Goal: Check status

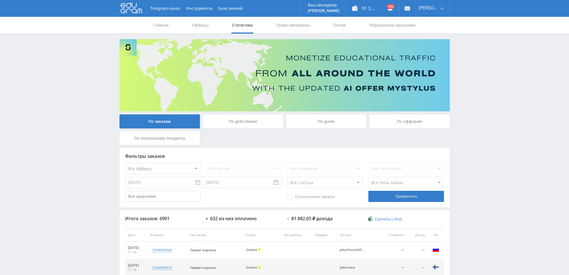
click at [336, 121] on div "По дням" at bounding box center [326, 122] width 81 height 14
click at [0, 0] on input "По дням" at bounding box center [0, 0] width 0 height 0
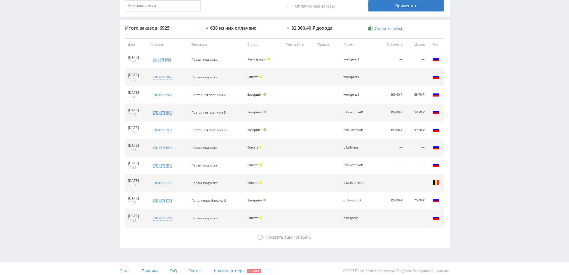
scroll to position [194, 0]
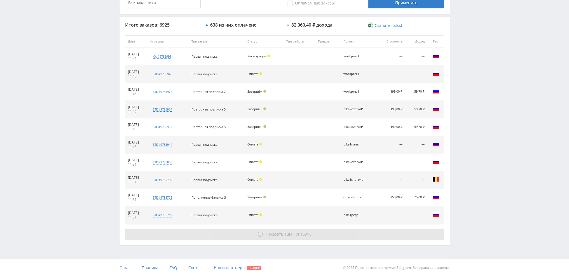
click at [302, 229] on button "Показать ещё 10 из 6915" at bounding box center [284, 234] width 319 height 11
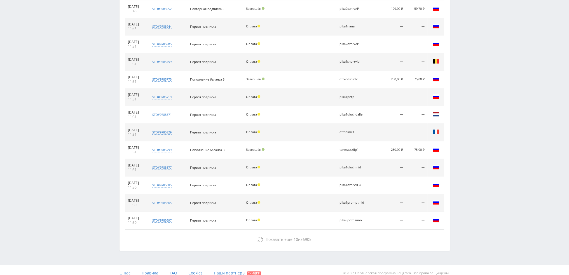
scroll to position [317, 0]
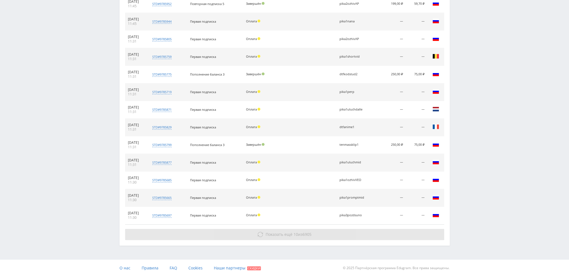
click at [300, 232] on span "Показать ещё 10 из 6905" at bounding box center [289, 234] width 46 height 5
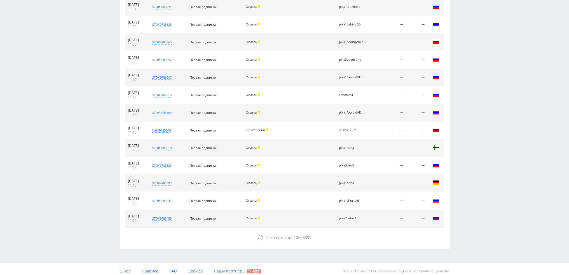
scroll to position [475, 0]
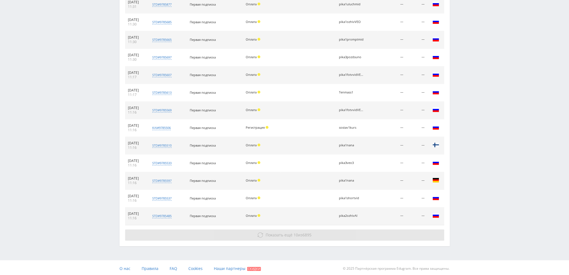
click at [292, 235] on span "Показать ещё 10 из 6895" at bounding box center [289, 234] width 46 height 5
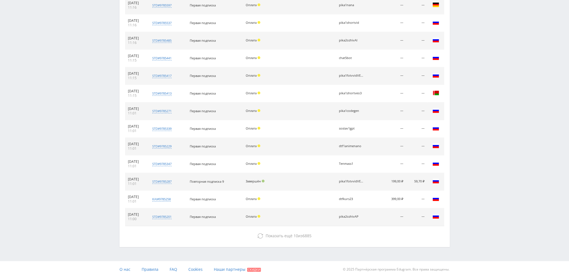
scroll to position [651, 0]
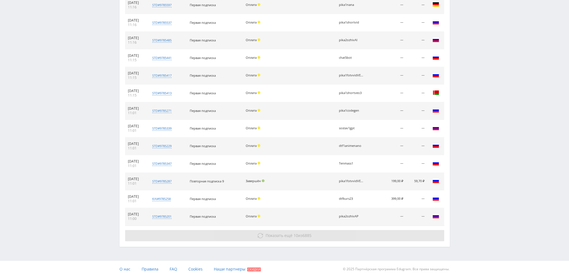
click at [294, 233] on span "10" at bounding box center [296, 235] width 4 height 5
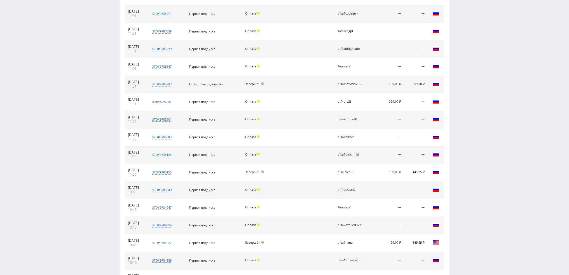
scroll to position [791, 0]
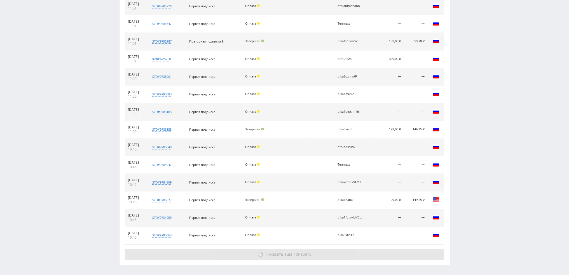
click at [292, 252] on span "Показать ещё 10 из 6875" at bounding box center [289, 254] width 46 height 5
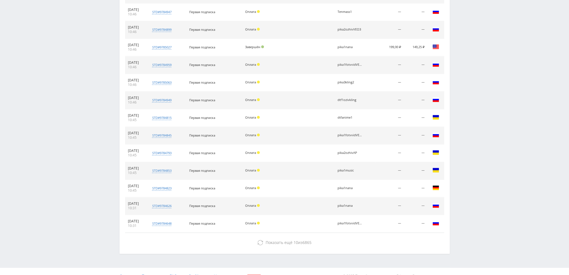
scroll to position [950, 0]
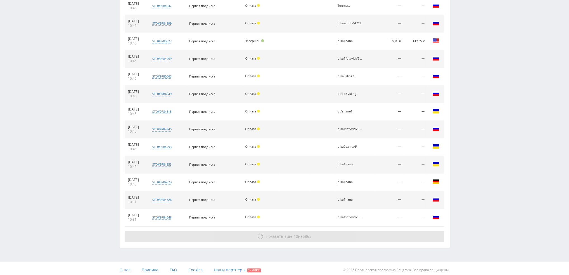
click at [295, 237] on button "Показать ещё 10 из 6865" at bounding box center [284, 236] width 319 height 11
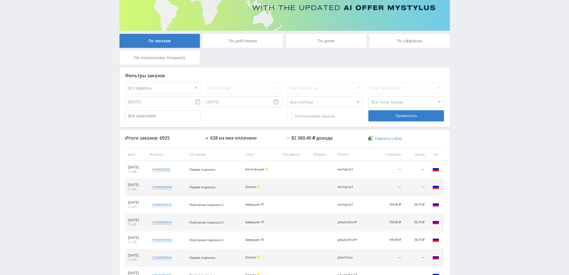
scroll to position [0, 0]
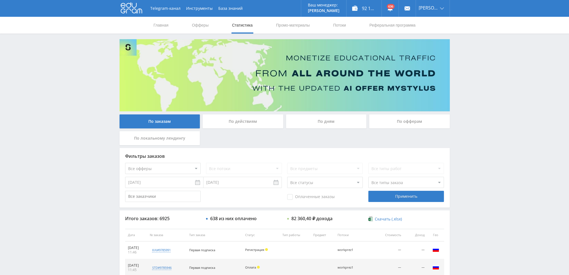
click at [332, 125] on div "По дням" at bounding box center [326, 122] width 81 height 14
click at [0, 0] on input "По дням" at bounding box center [0, 0] width 0 height 0
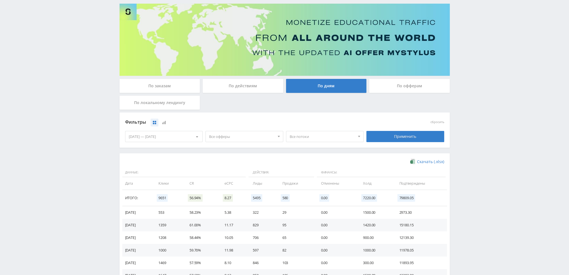
scroll to position [56, 0]
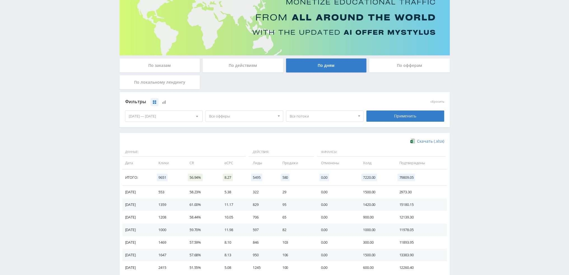
click at [70, 83] on div "Telegram-канал Инструменты База знаний Ваш менеджер: Valeria Valeria Online @va…" at bounding box center [284, 127] width 569 height 367
